Goal: Task Accomplishment & Management: Complete application form

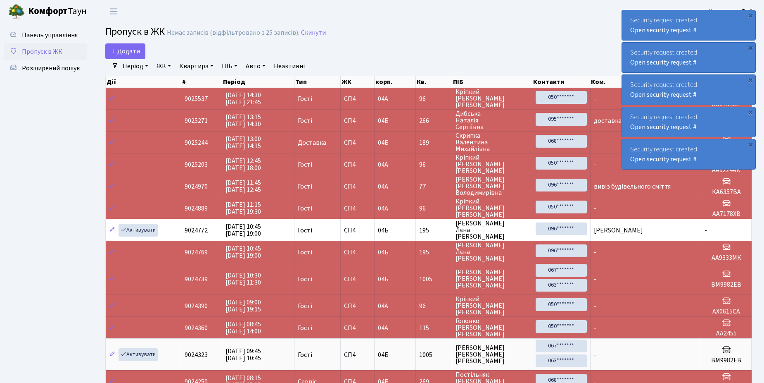
select select "25"
click at [115, 43] on main "Admin Пропуск в ЖК Список Пропуск в ЖК Немає записів (відфільтровано з 25 запис…" at bounding box center [428, 236] width 671 height 426
click at [119, 45] on link "Додати" at bounding box center [125, 51] width 40 height 16
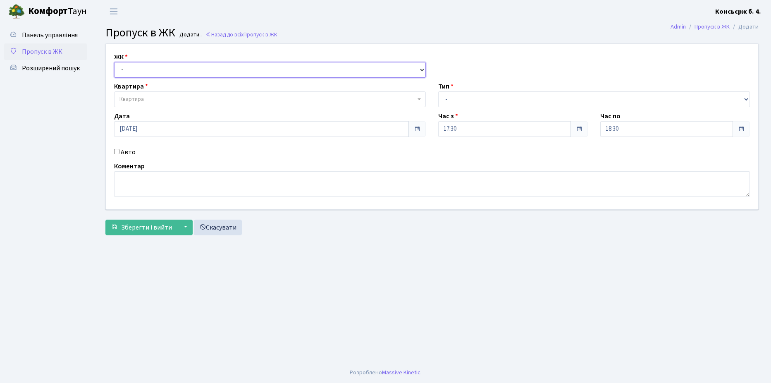
click at [161, 75] on select "- СП4, Столичне шосе, 5" at bounding box center [270, 70] width 312 height 16
select select "325"
click at [114, 62] on select "- СП4, Столичне шосе, 5" at bounding box center [270, 70] width 312 height 16
select select
click at [149, 98] on span "Квартира" at bounding box center [267, 99] width 296 height 8
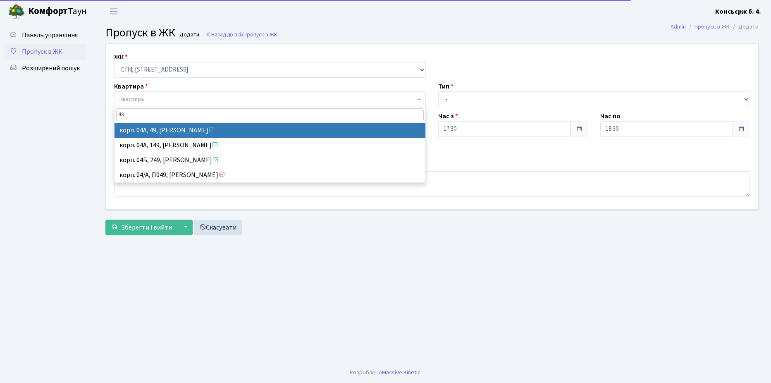
type input "49"
select select "21077"
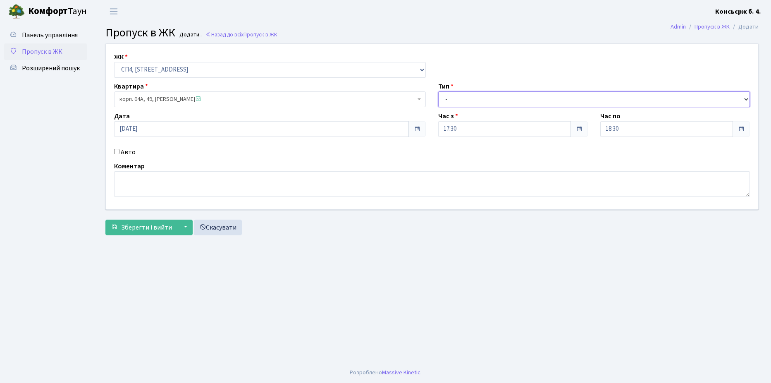
click at [472, 103] on select "- Доставка Таксі Гості Сервіс" at bounding box center [594, 99] width 312 height 16
select select "1"
click at [438, 91] on select "- Доставка Таксі Гості Сервіс" at bounding box center [594, 99] width 312 height 16
click at [115, 152] on input "Авто" at bounding box center [116, 151] width 5 height 5
checkbox input "true"
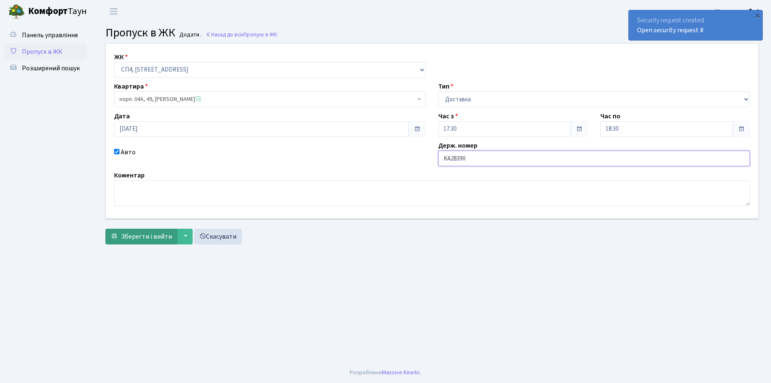
type input "KA2839II"
click at [137, 234] on span "Зберегти і вийти" at bounding box center [146, 236] width 51 height 9
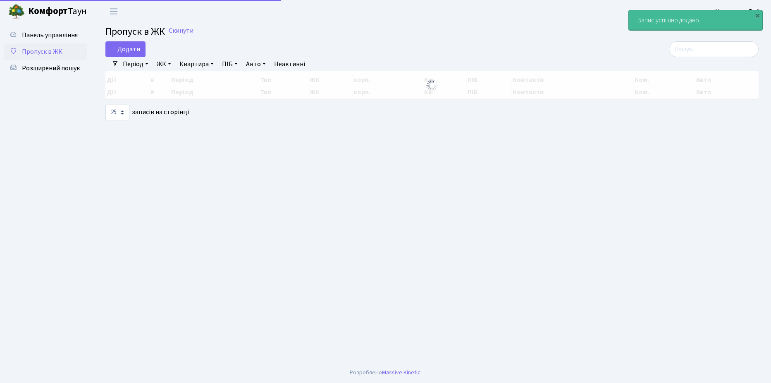
select select "25"
